Goal: Information Seeking & Learning: Learn about a topic

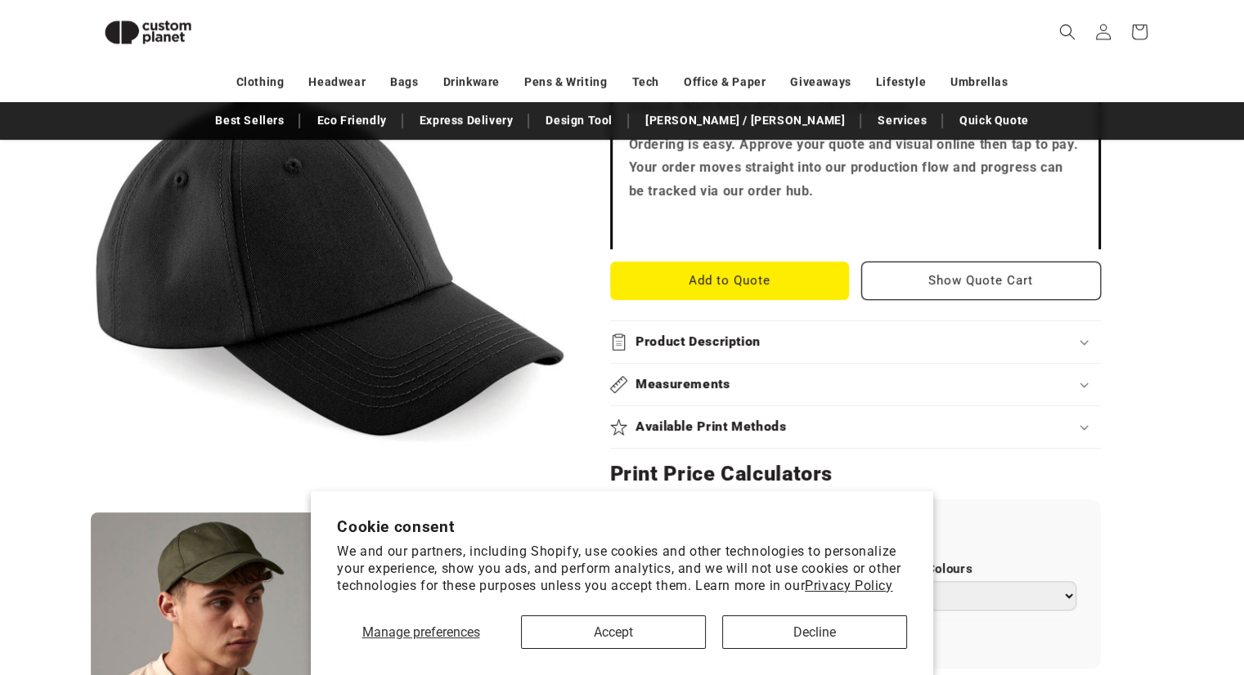
scroll to position [618, 0]
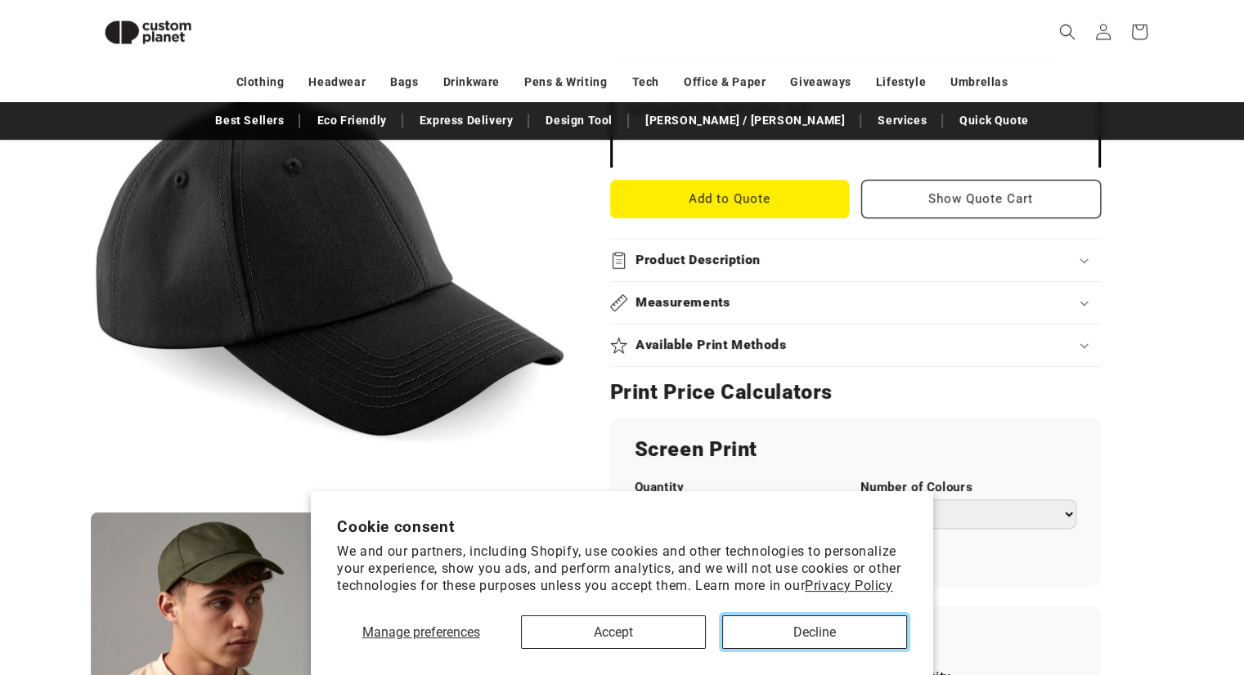
click at [775, 632] on button "Decline" at bounding box center [814, 633] width 185 height 34
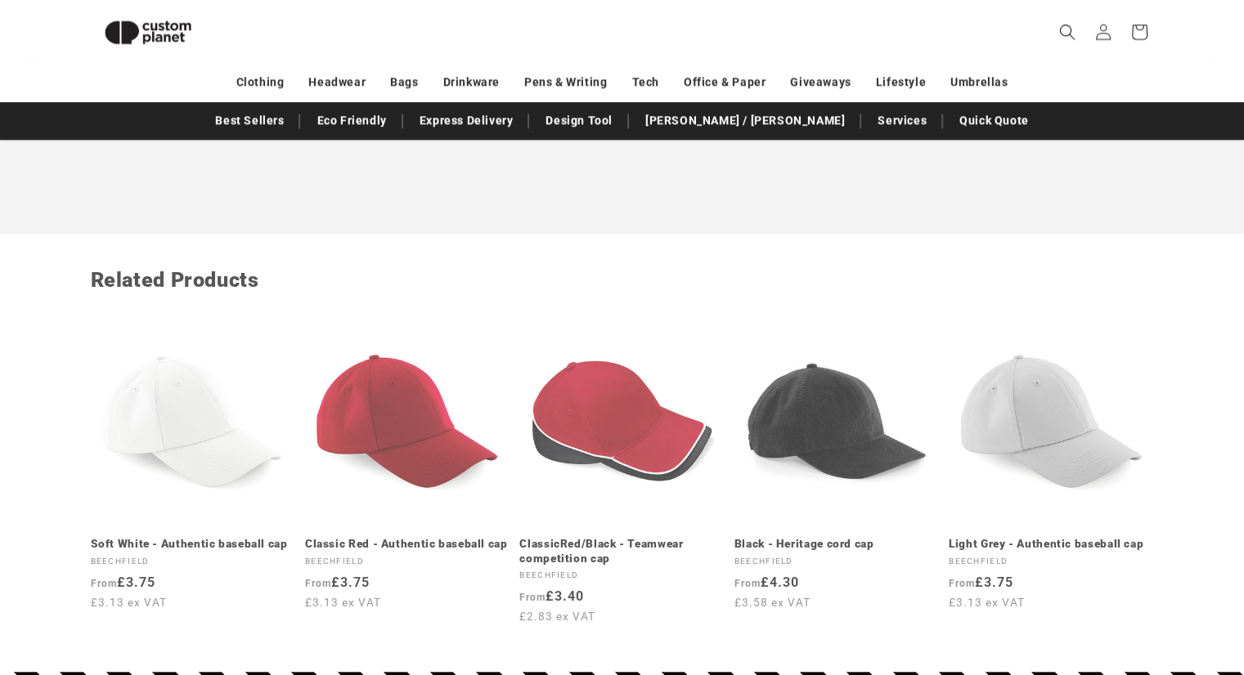
scroll to position [1774, 0]
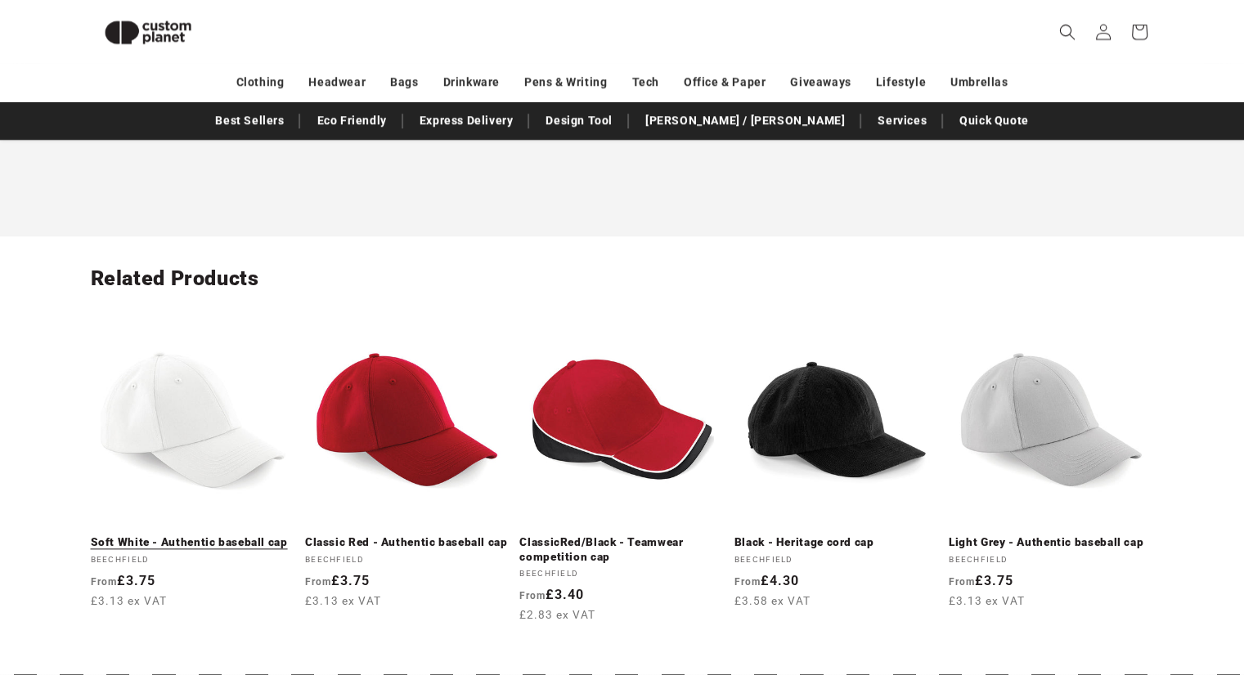
click at [243, 536] on link "Soft White - Authentic baseball cap" at bounding box center [193, 543] width 204 height 15
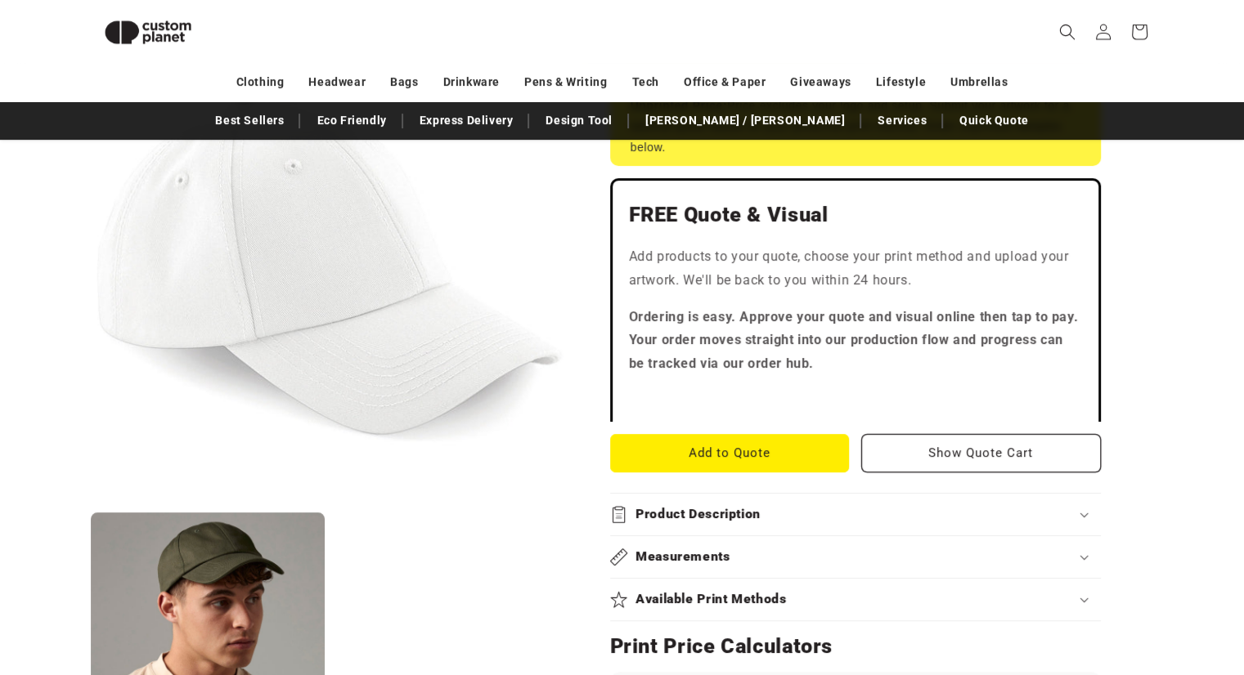
scroll to position [406, 0]
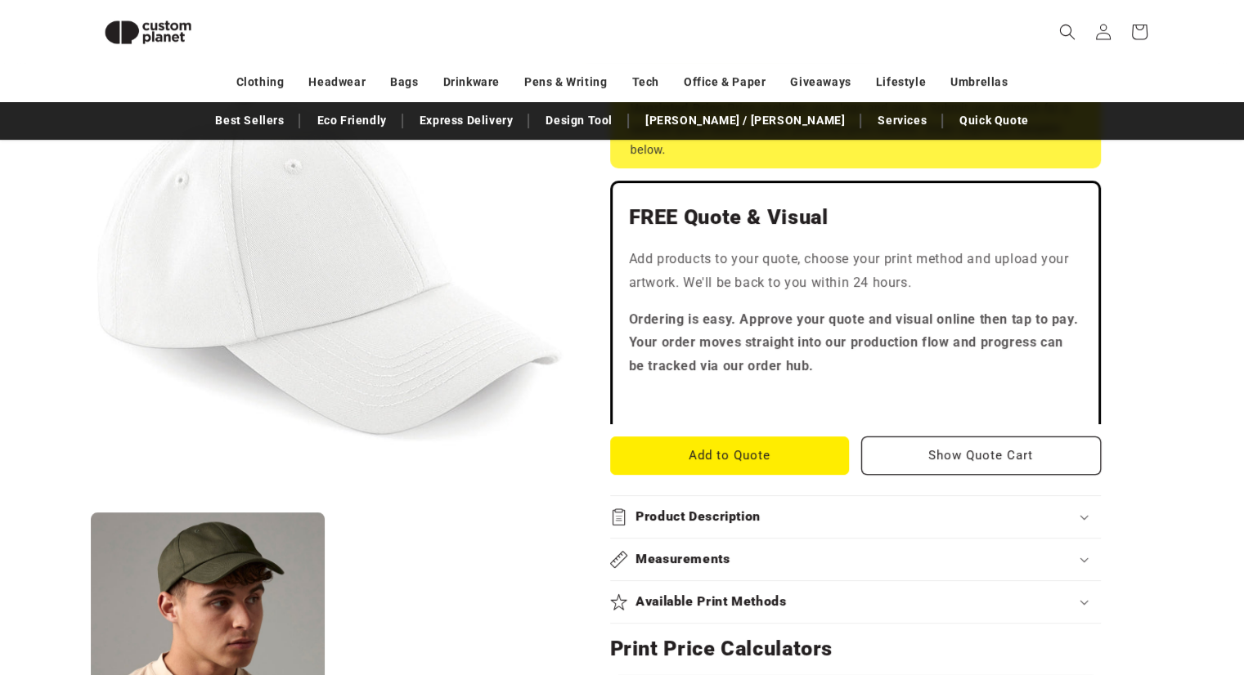
click at [91, 503] on button "Open media 1 in modal" at bounding box center [91, 503] width 0 height 0
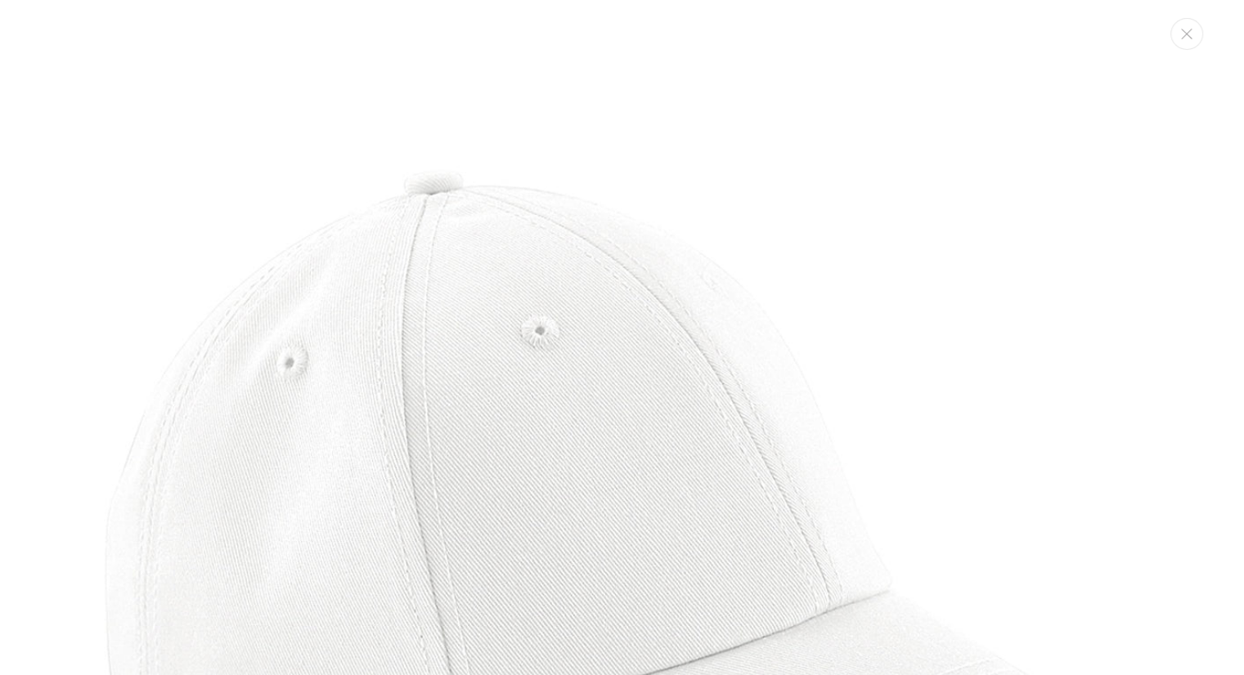
scroll to position [16, 0]
click at [969, 253] on img "Media gallery" at bounding box center [628, 538] width 1076 height 1076
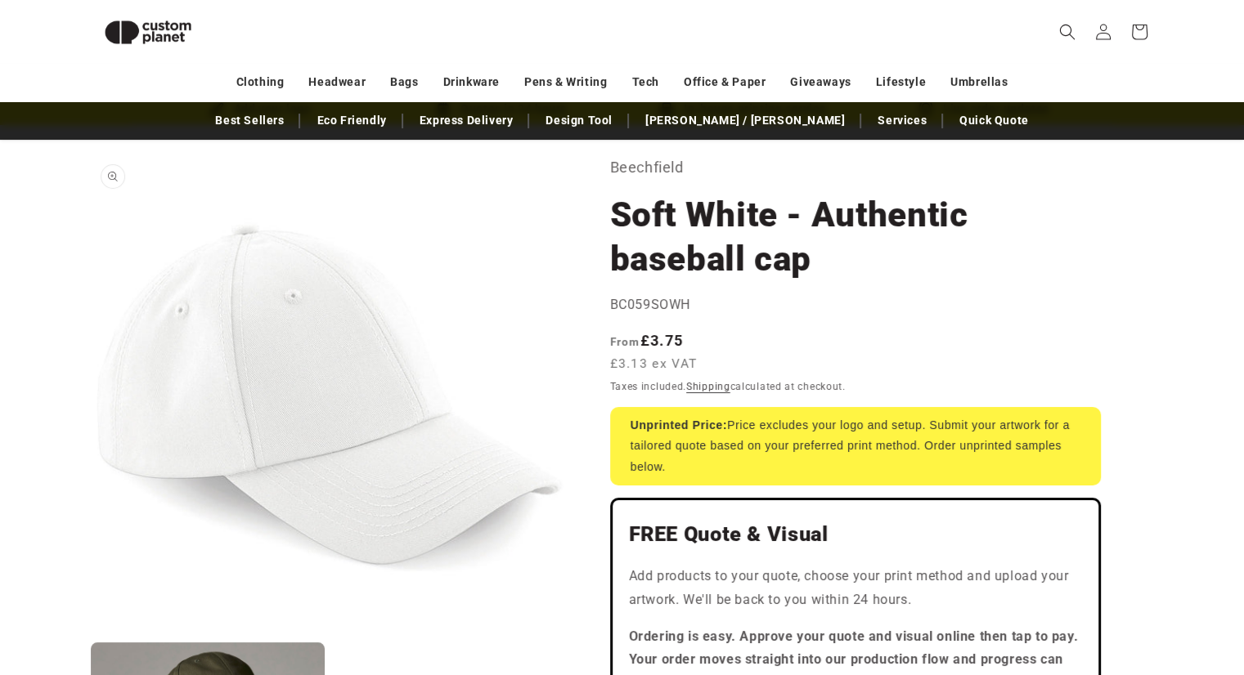
scroll to position [0, 0]
